Goal: Navigation & Orientation: Find specific page/section

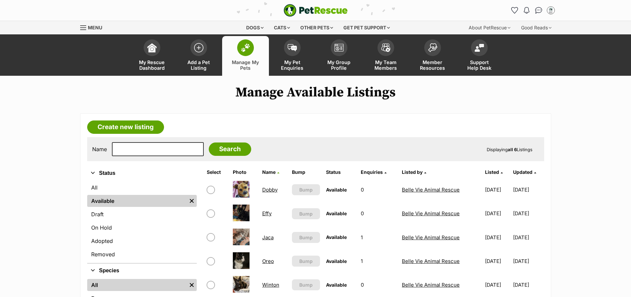
click at [292, 67] on span "My Pet Enquiries" at bounding box center [292, 64] width 30 height 11
